Goal: Find specific page/section: Find specific page/section

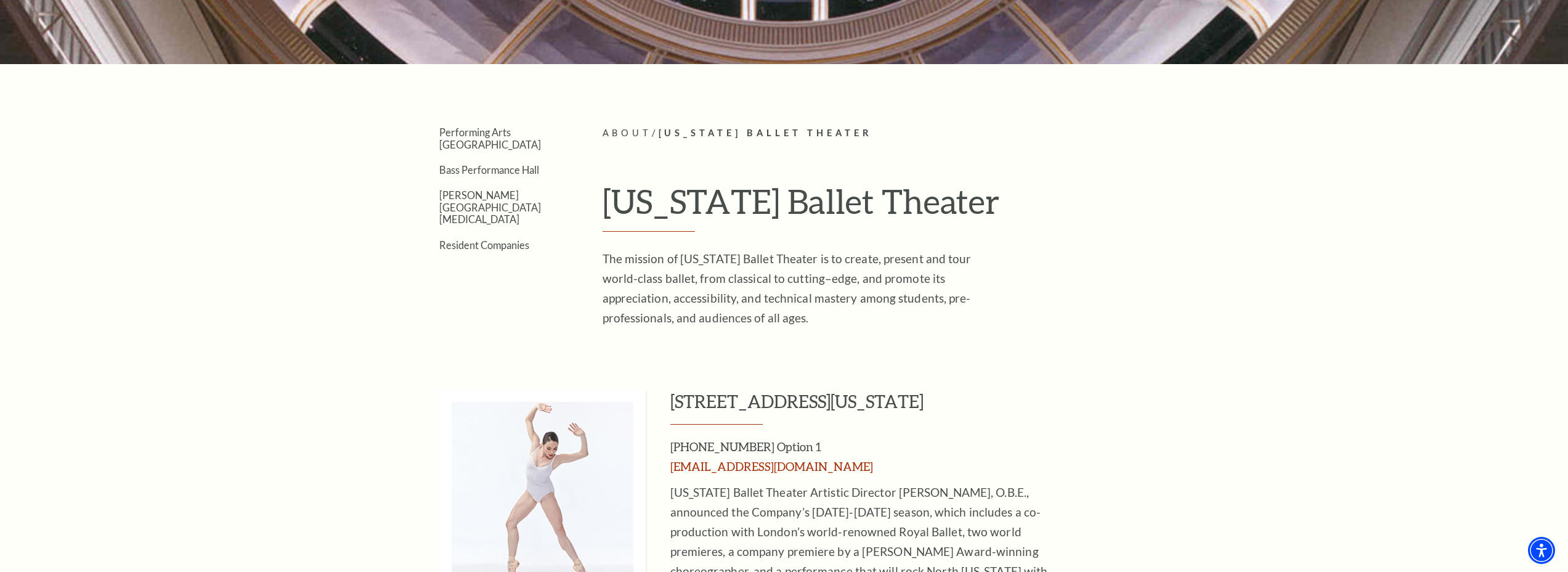
scroll to position [220, 0]
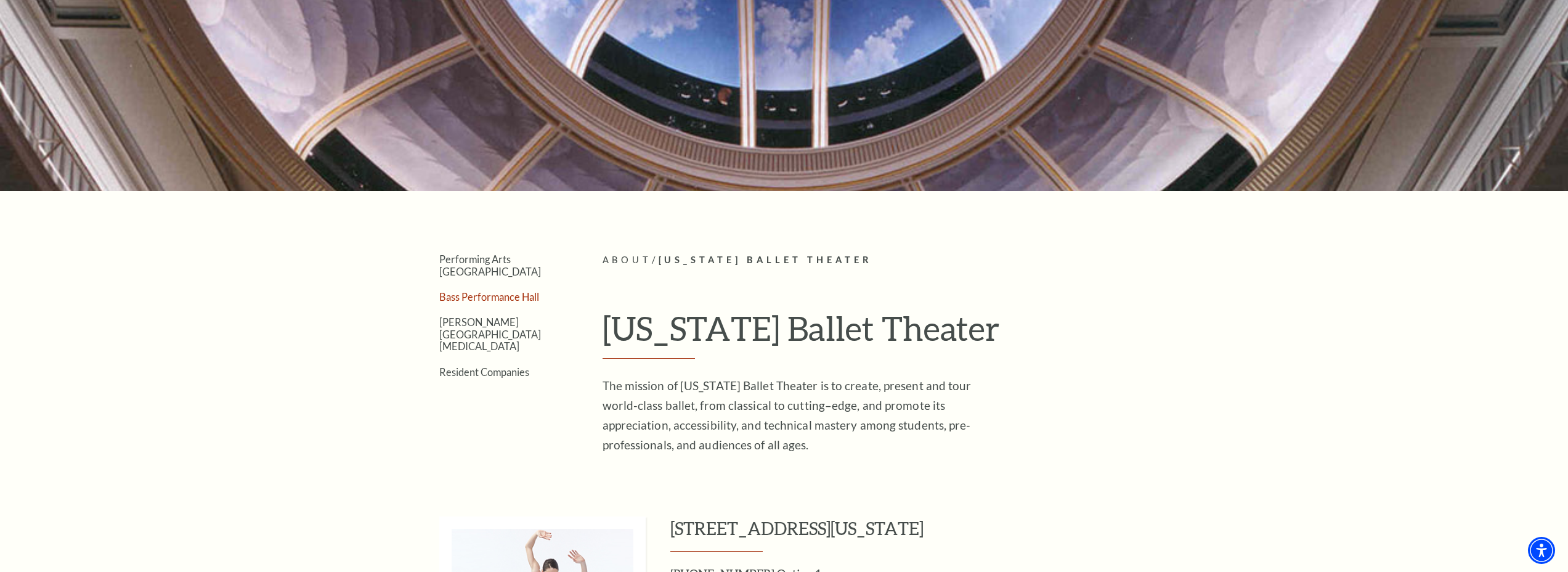
click at [470, 291] on link "Bass Performance Hall" at bounding box center [489, 296] width 100 height 12
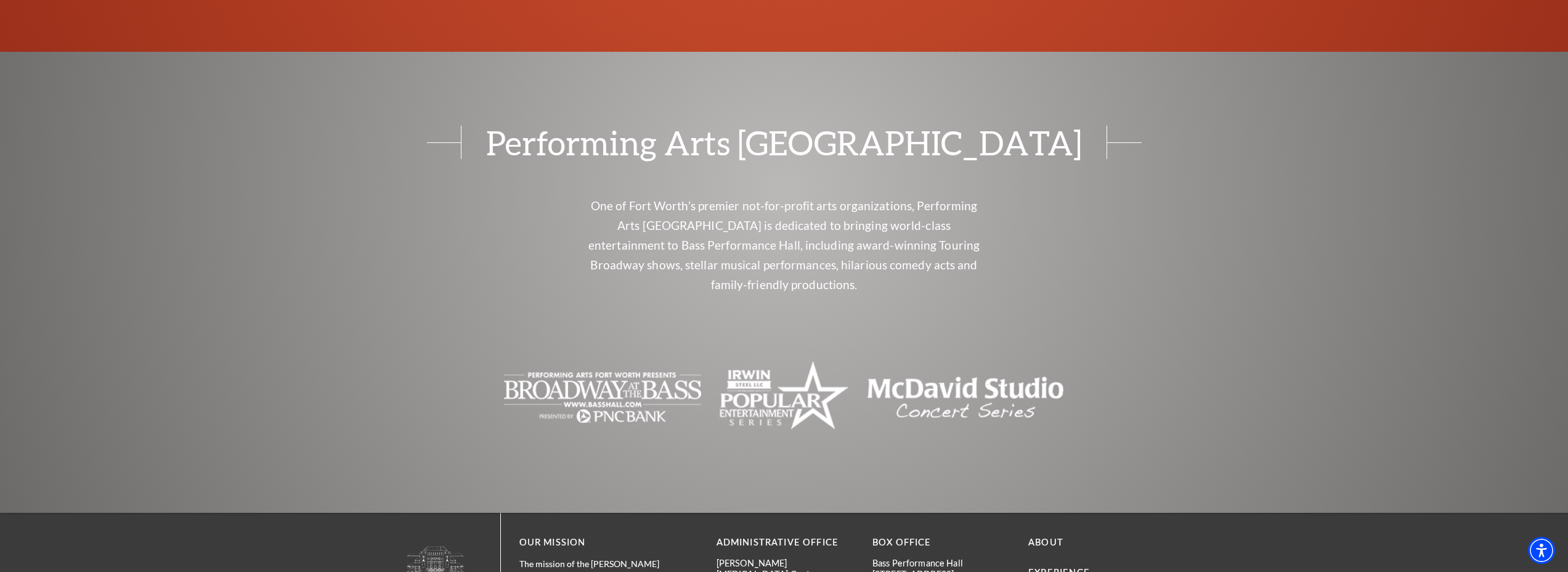
scroll to position [2735, 0]
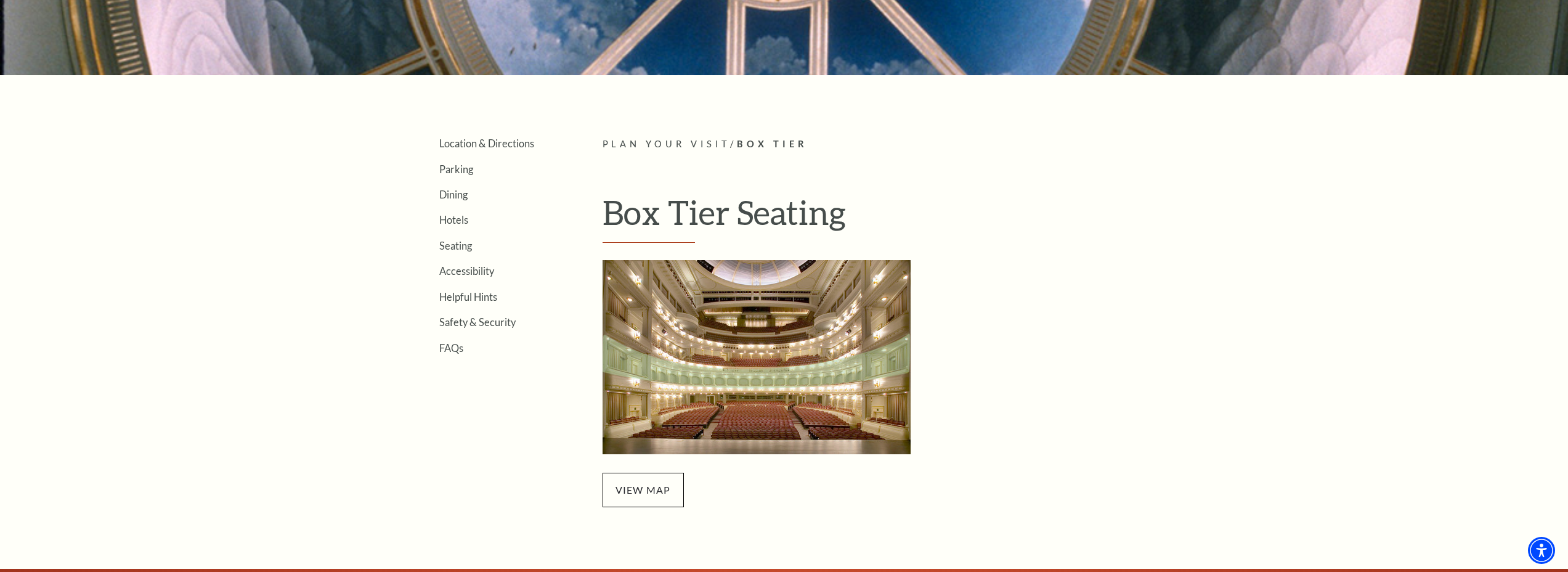
scroll to position [272, 0]
